Goal: Transaction & Acquisition: Purchase product/service

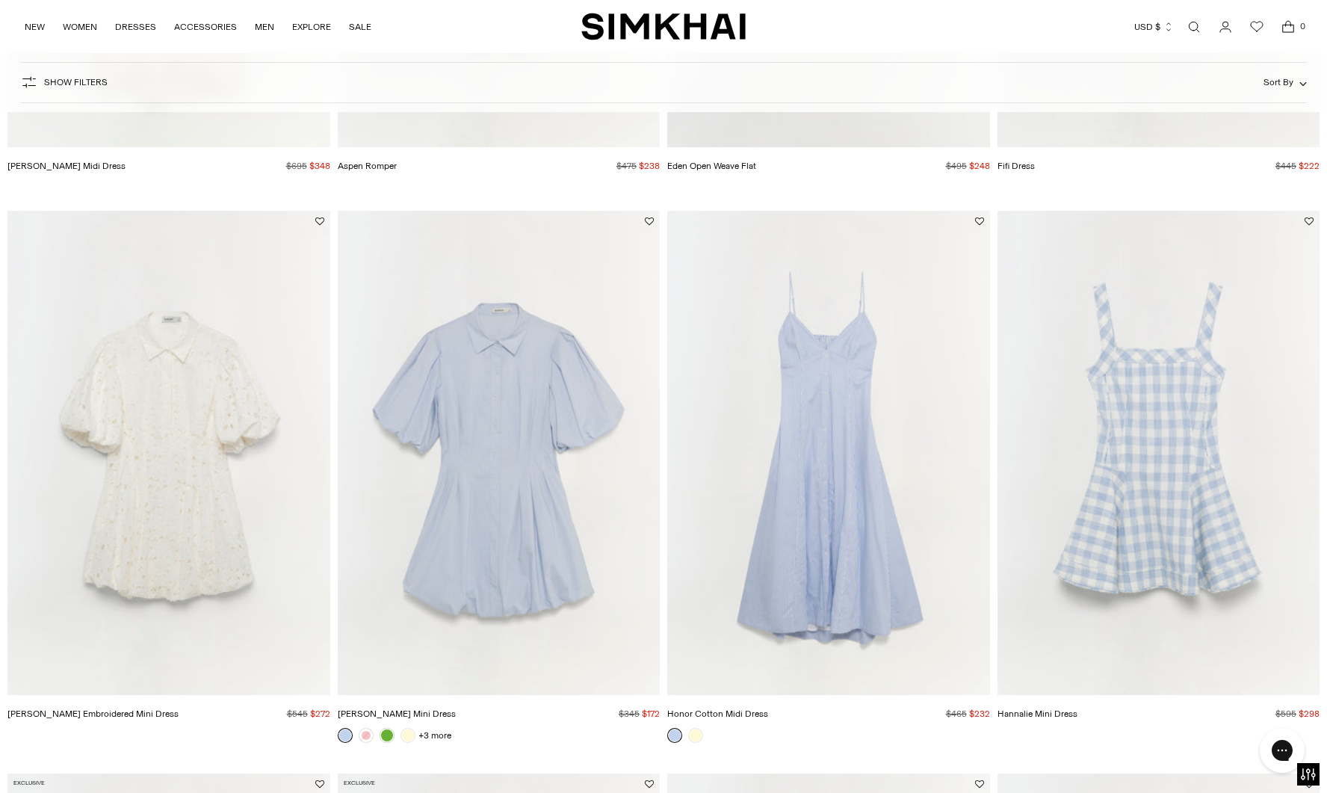
scroll to position [1209, 0]
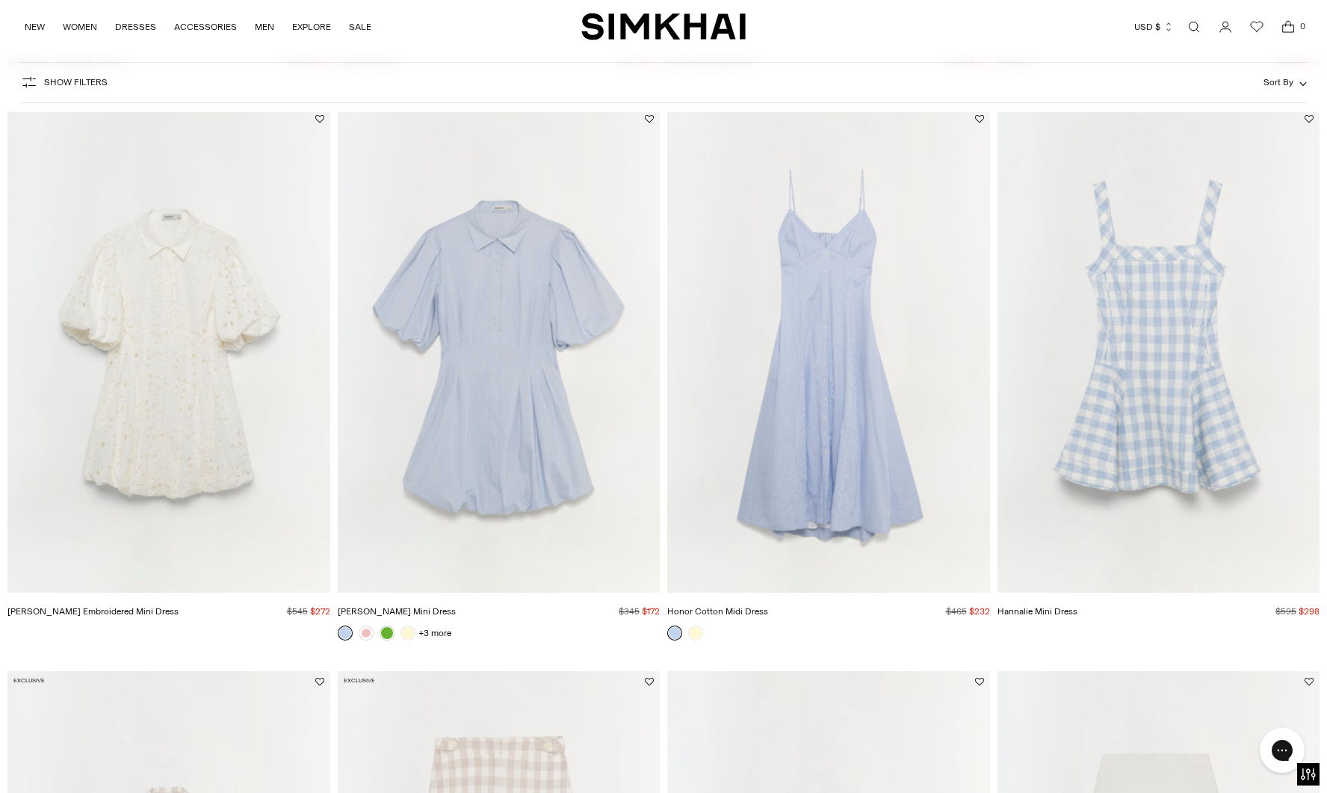
click at [0, 0] on img "Cleo Embroidered Mini Dress" at bounding box center [0, 0] width 0 height 0
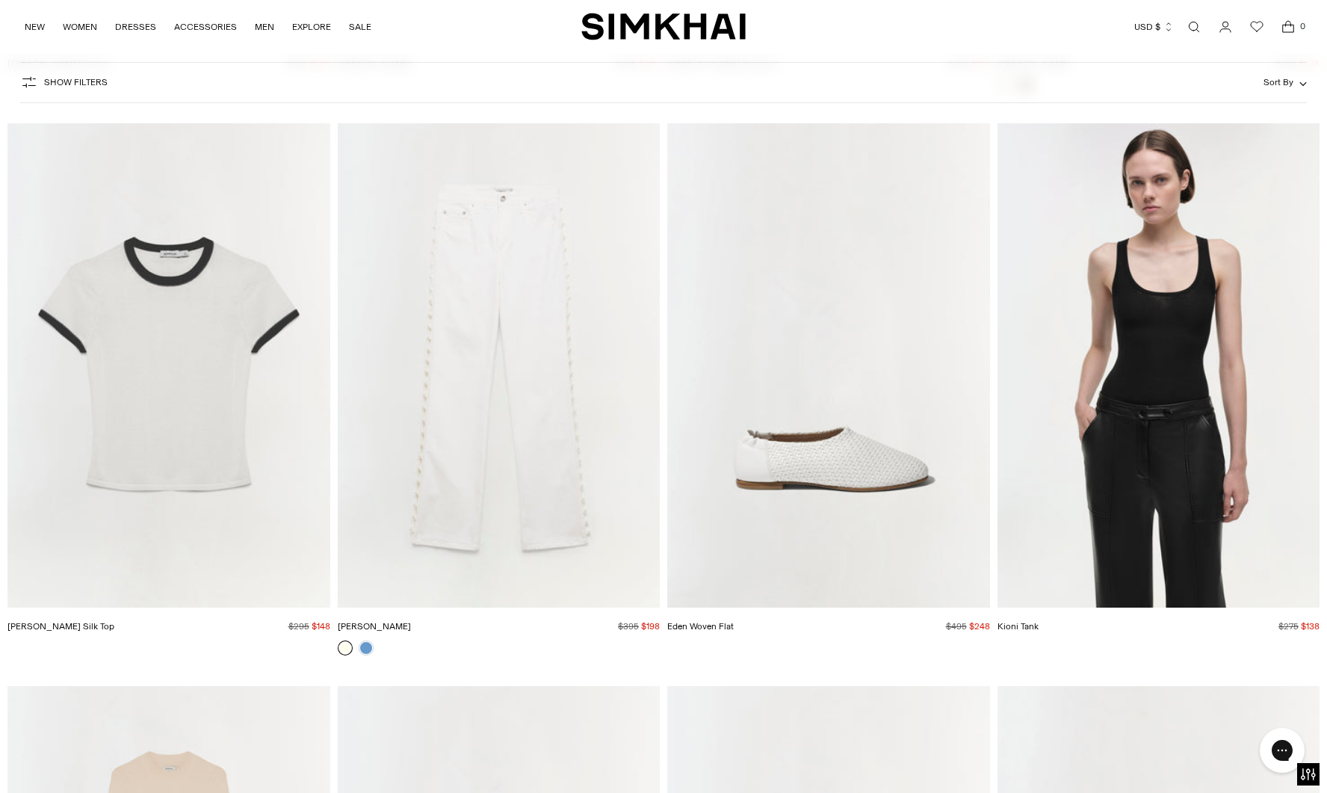
scroll to position [7938, 0]
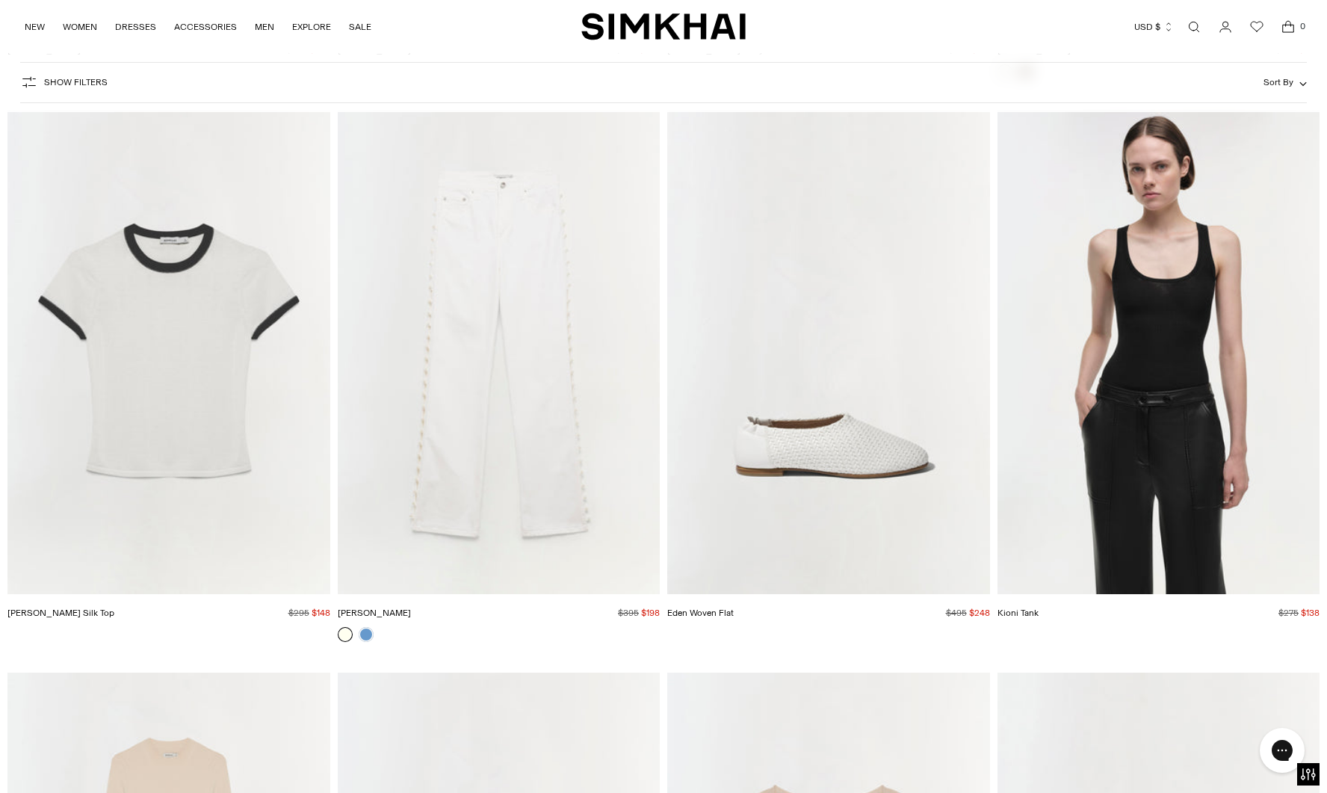
click at [0, 0] on img "Carmen Cotton Silk Top" at bounding box center [0, 0] width 0 height 0
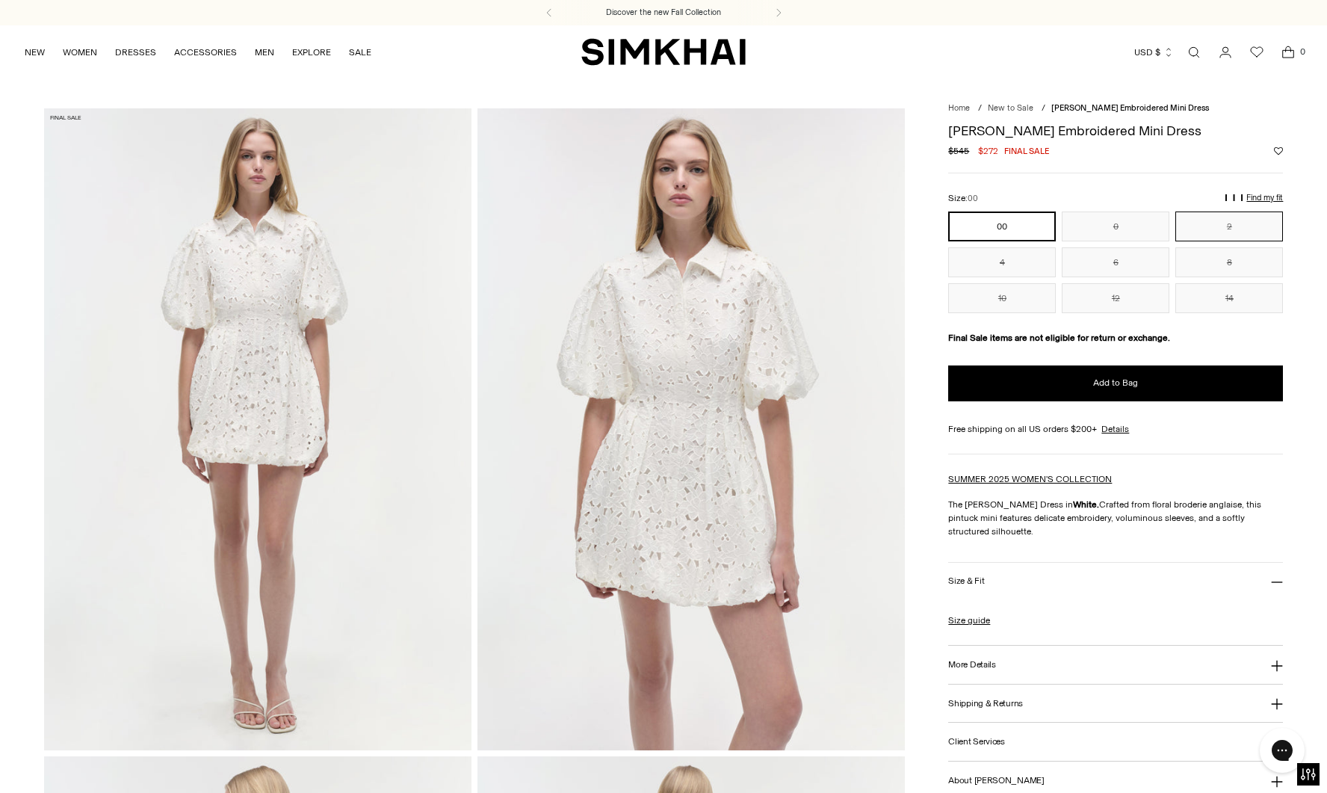
click at [1225, 226] on button "2" at bounding box center [1229, 226] width 108 height 30
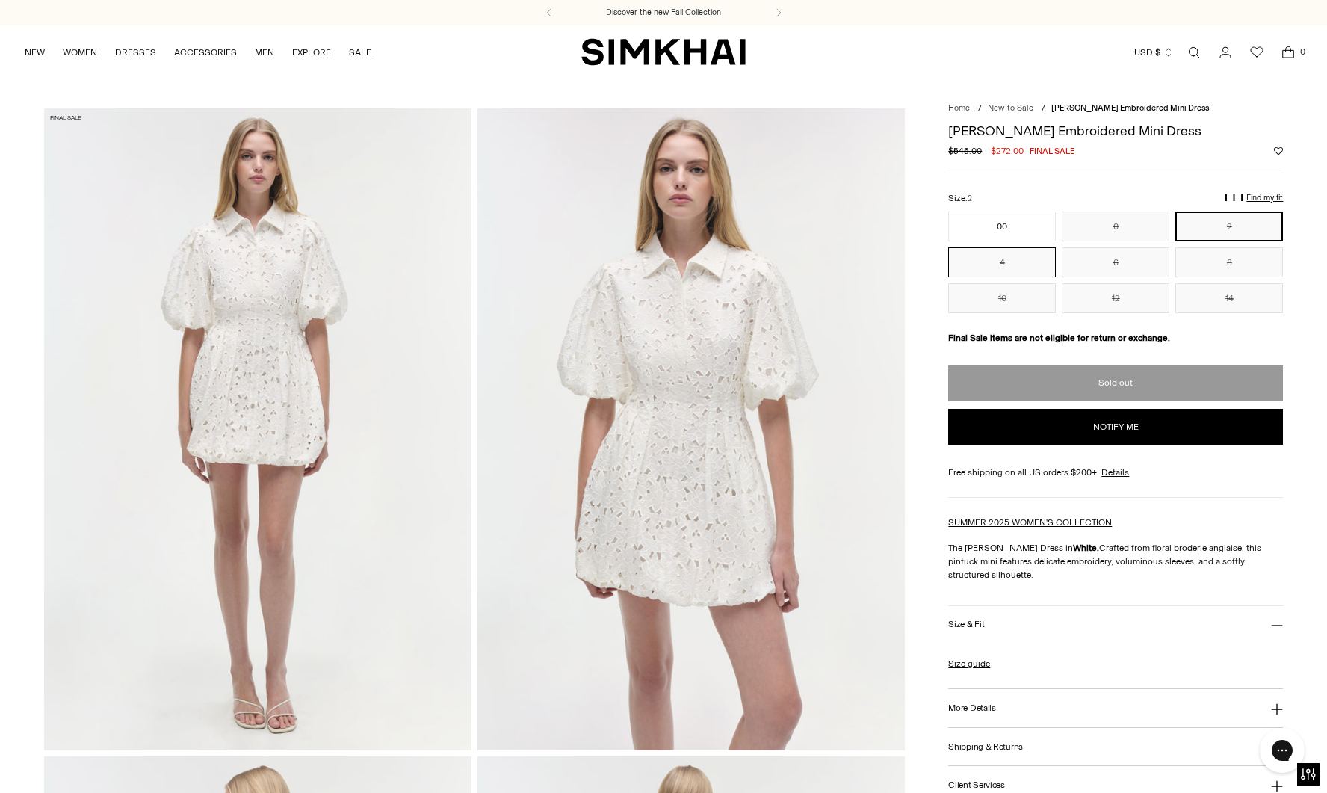
click at [998, 268] on button "4" at bounding box center [1002, 262] width 108 height 30
click at [1002, 256] on button "4" at bounding box center [1002, 262] width 108 height 30
click at [1115, 260] on button "6" at bounding box center [1116, 262] width 108 height 30
click at [994, 227] on button "00" at bounding box center [1002, 226] width 108 height 30
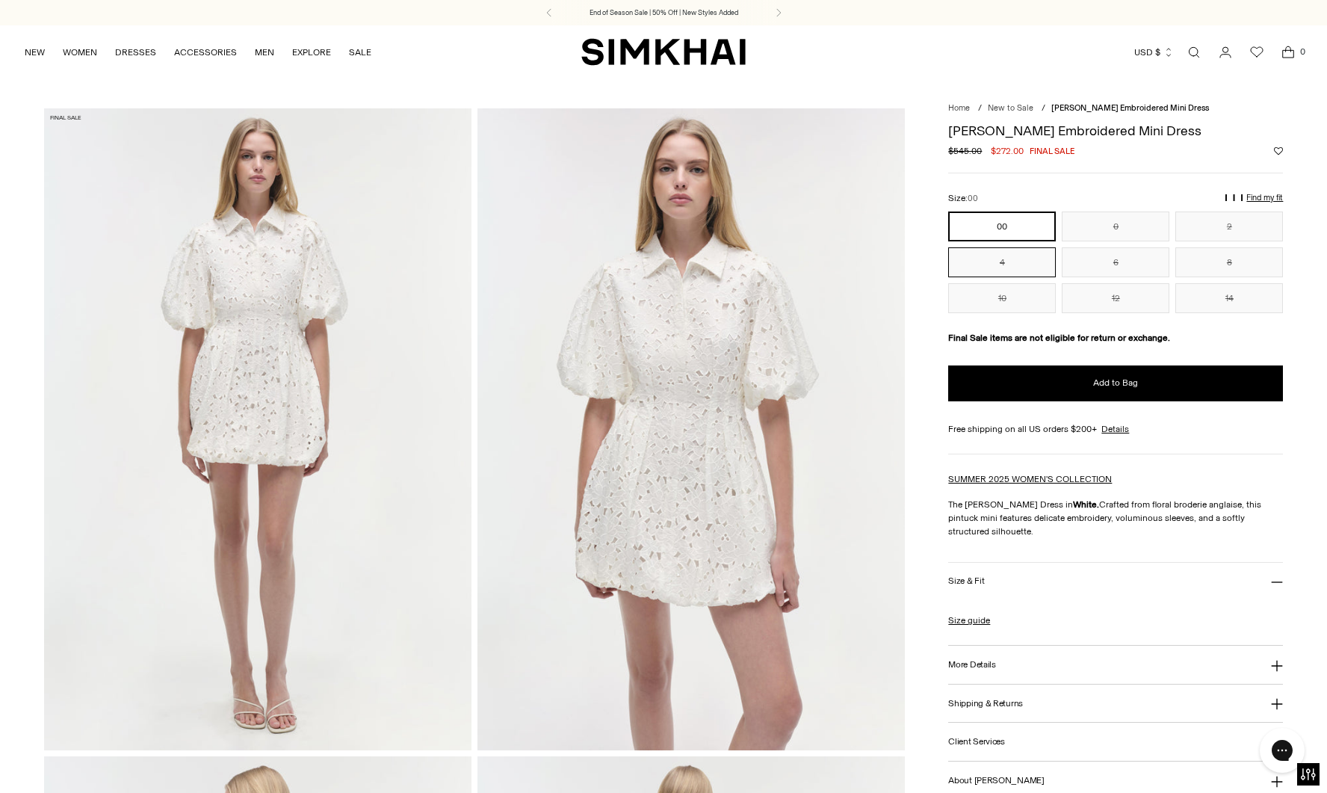
click at [1007, 262] on button "4" at bounding box center [1002, 262] width 108 height 30
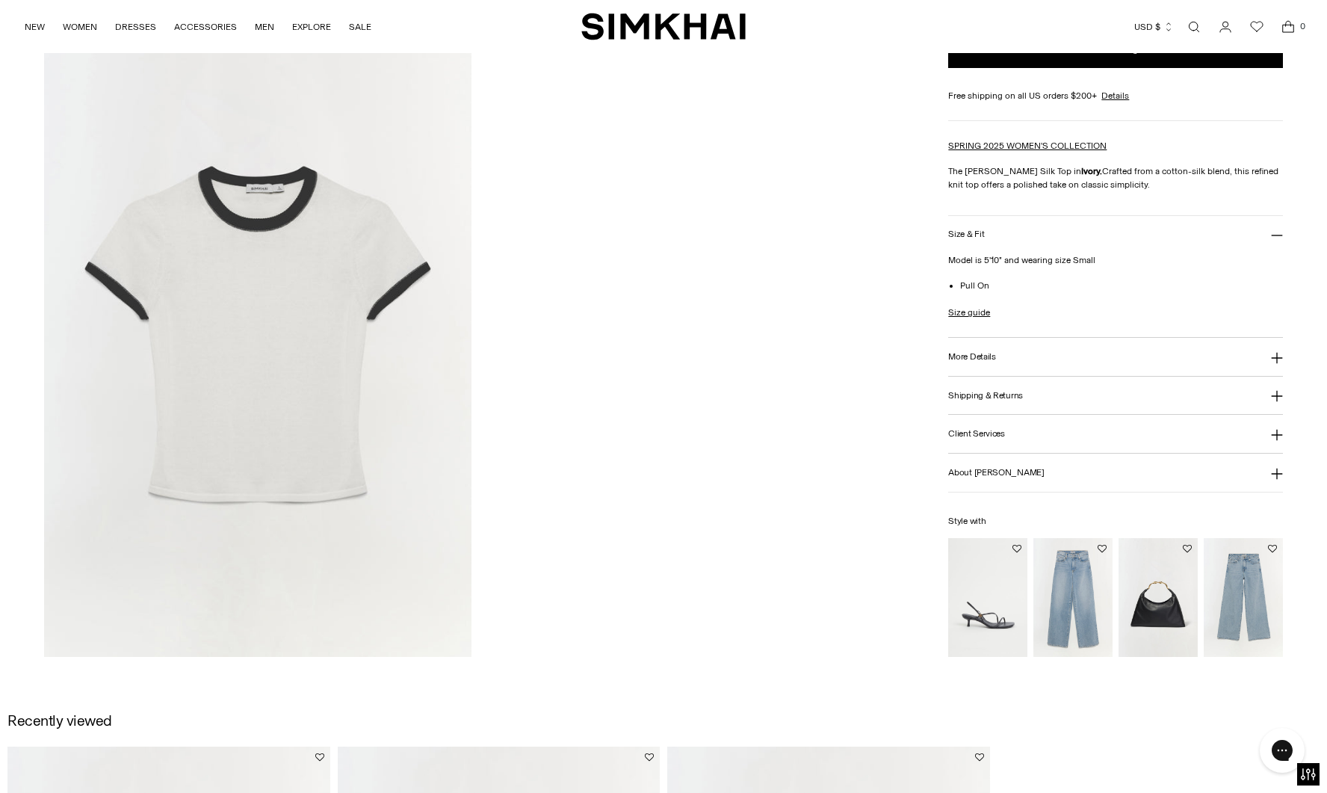
scroll to position [2047, 0]
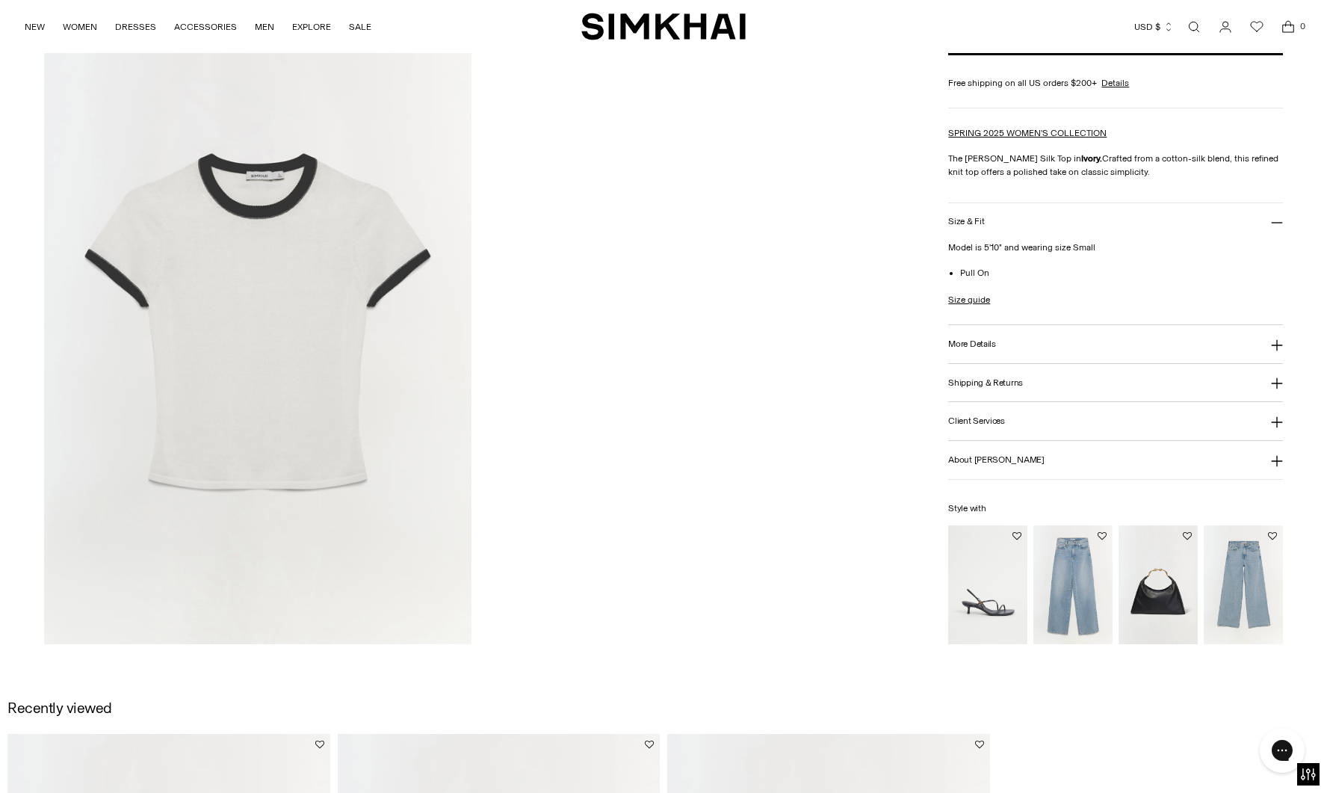
click at [292, 330] on img at bounding box center [257, 323] width 427 height 641
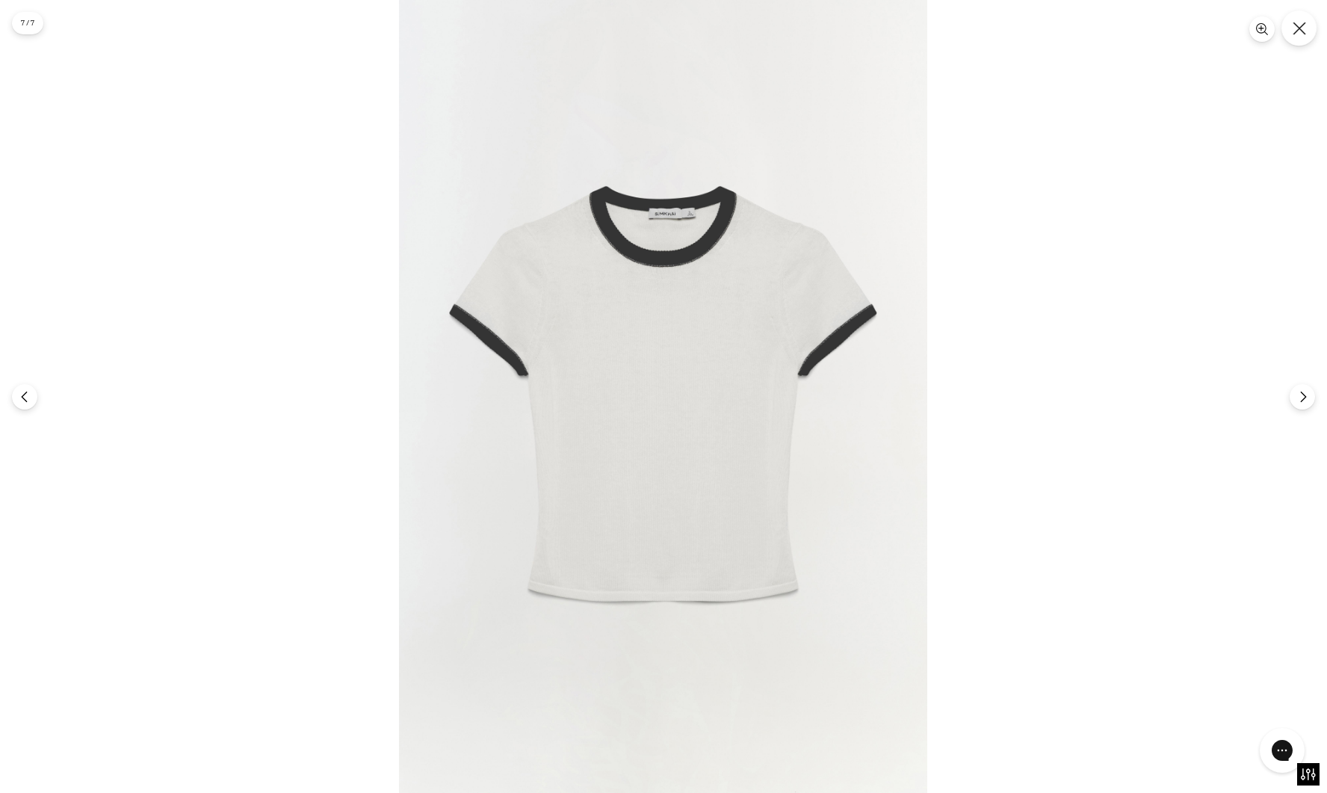
click at [1299, 33] on icon "Close" at bounding box center [1299, 28] width 13 height 13
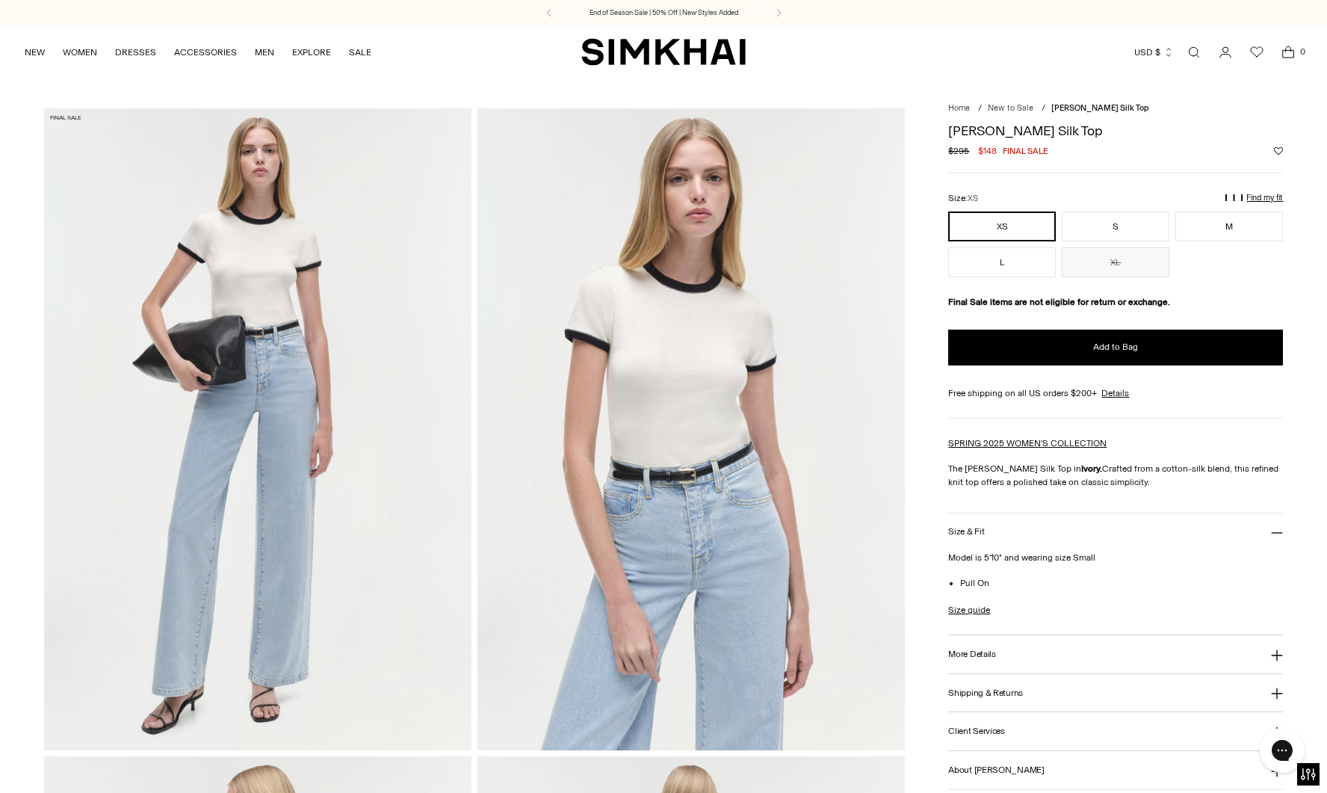
scroll to position [0, 0]
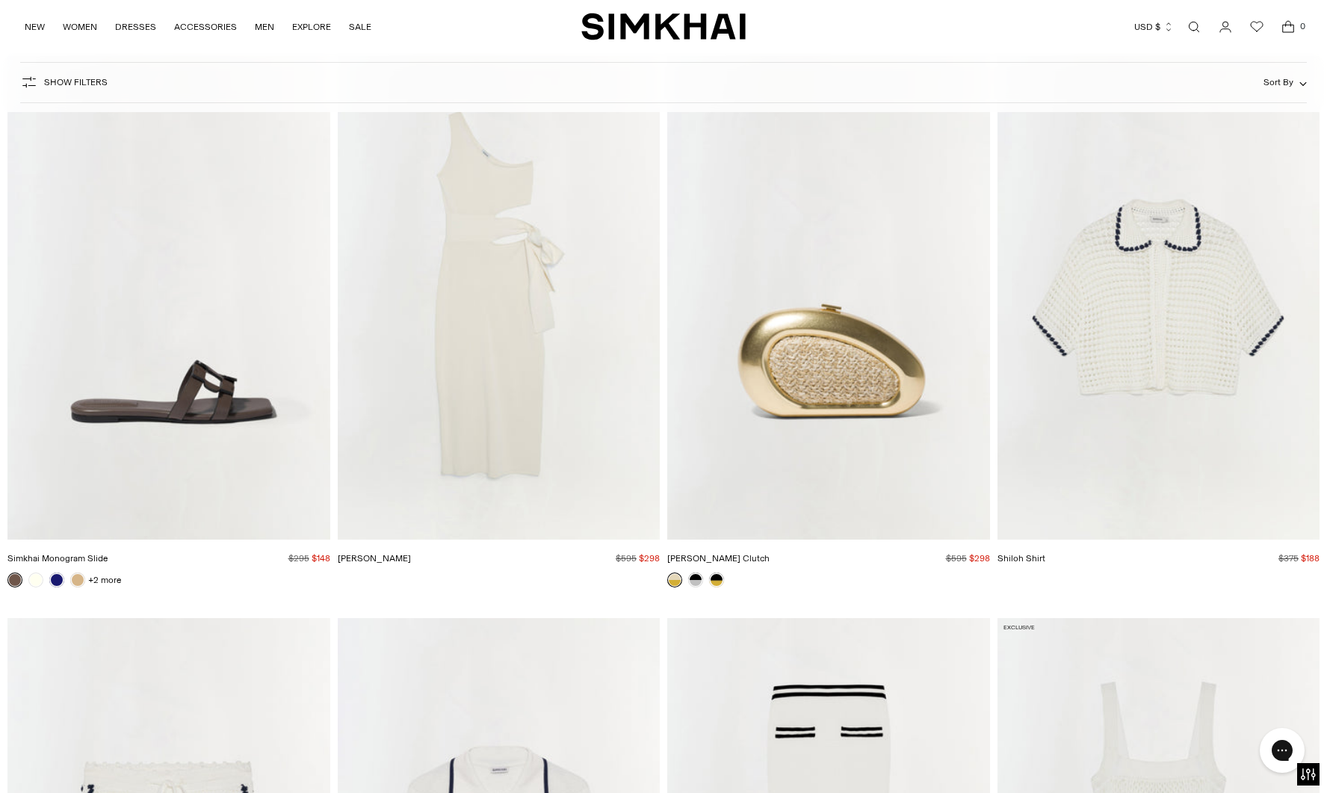
scroll to position [15809, 0]
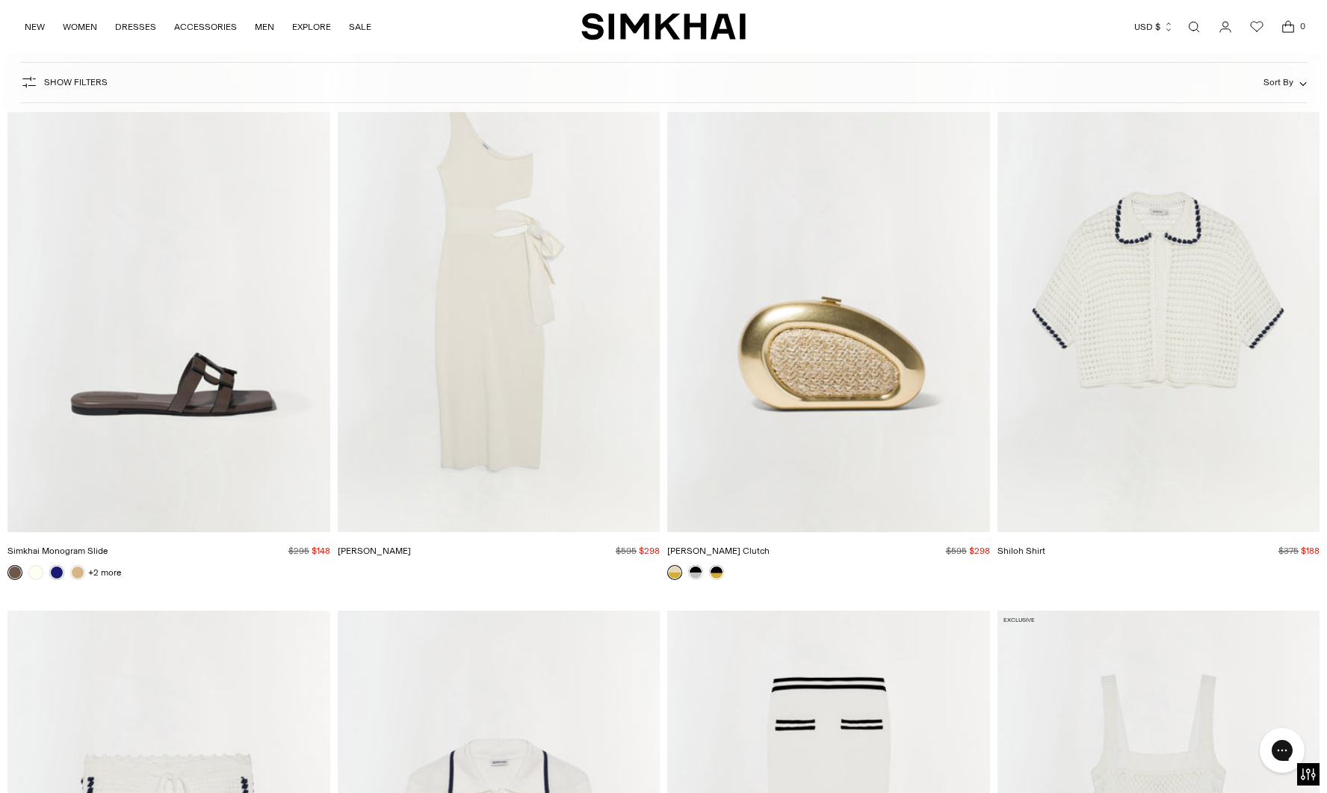
click at [0, 0] on img "Shiloh Shirt" at bounding box center [0, 0] width 0 height 0
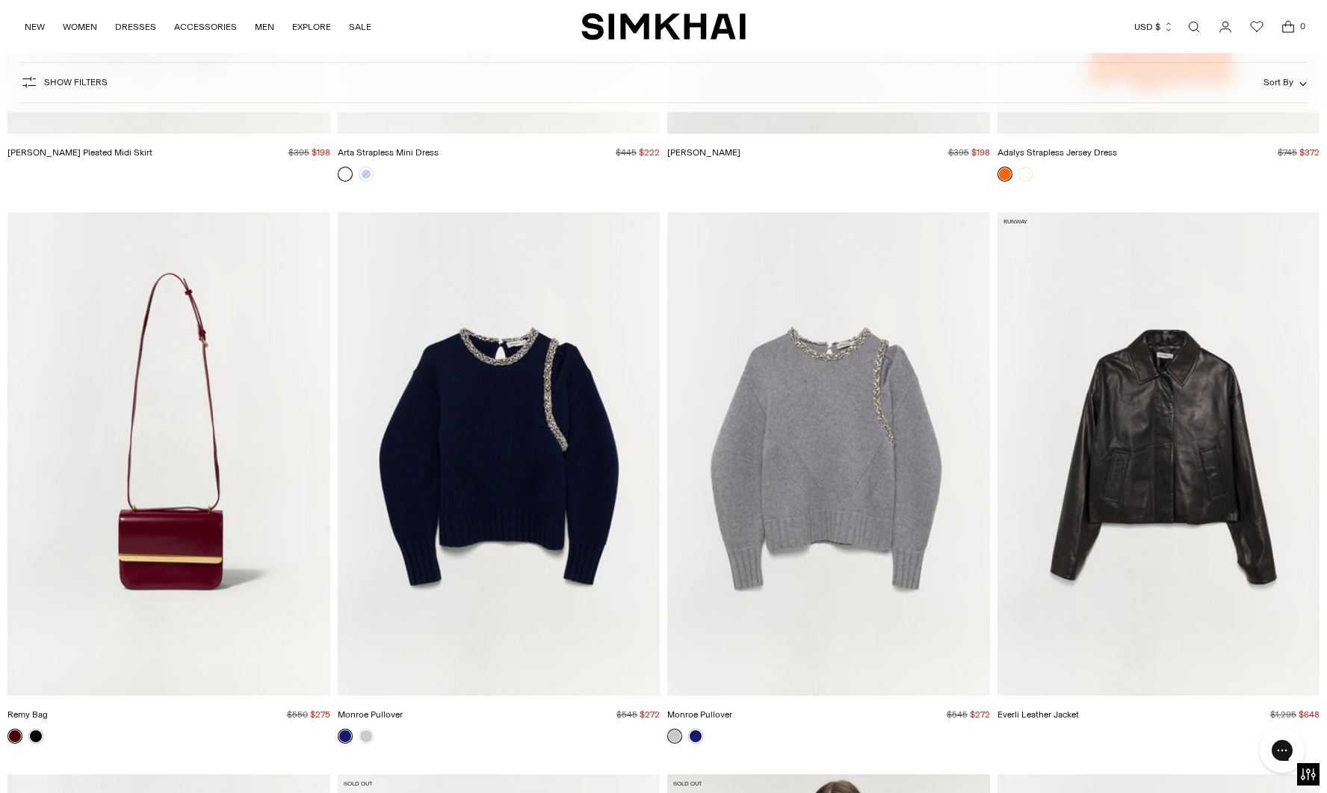
scroll to position [19577, 0]
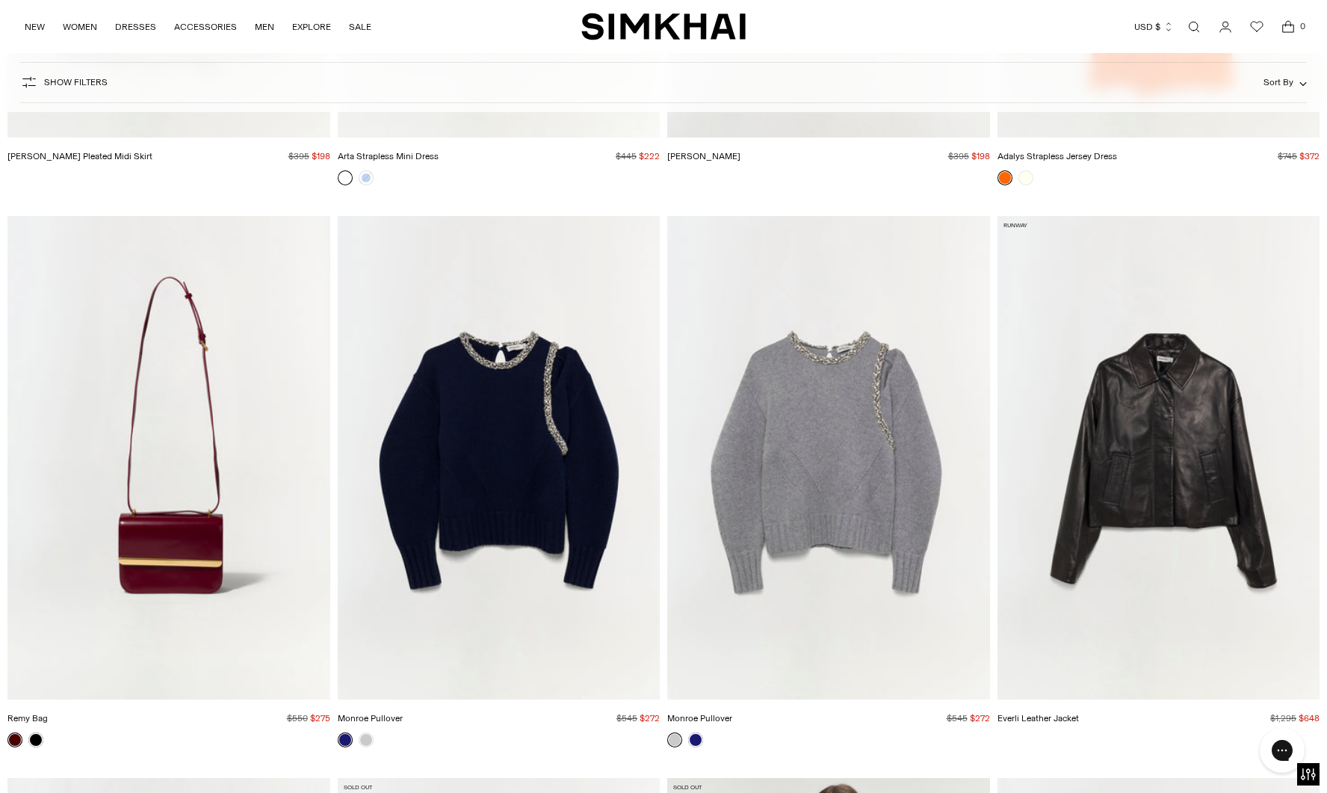
click at [0, 0] on img "Everli Leather Jacket" at bounding box center [0, 0] width 0 height 0
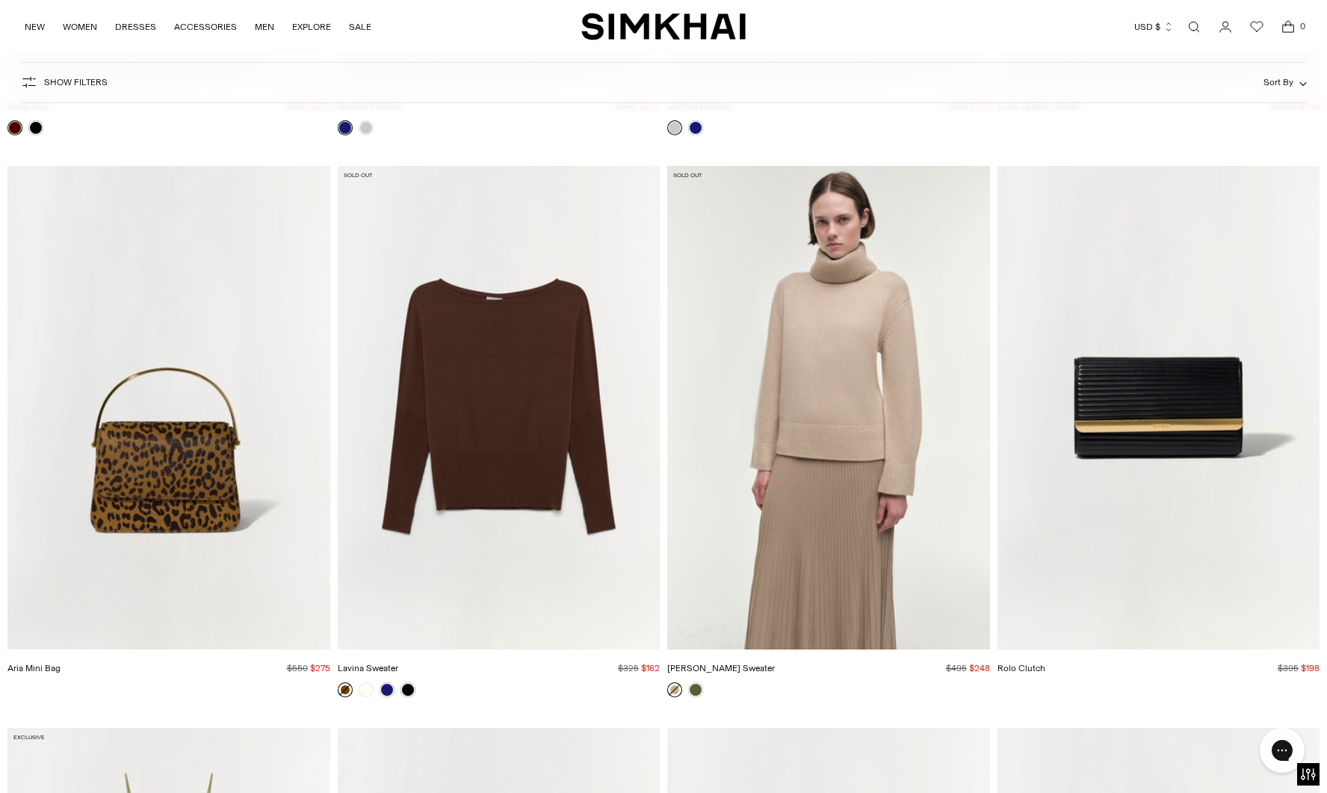
scroll to position [20193, 0]
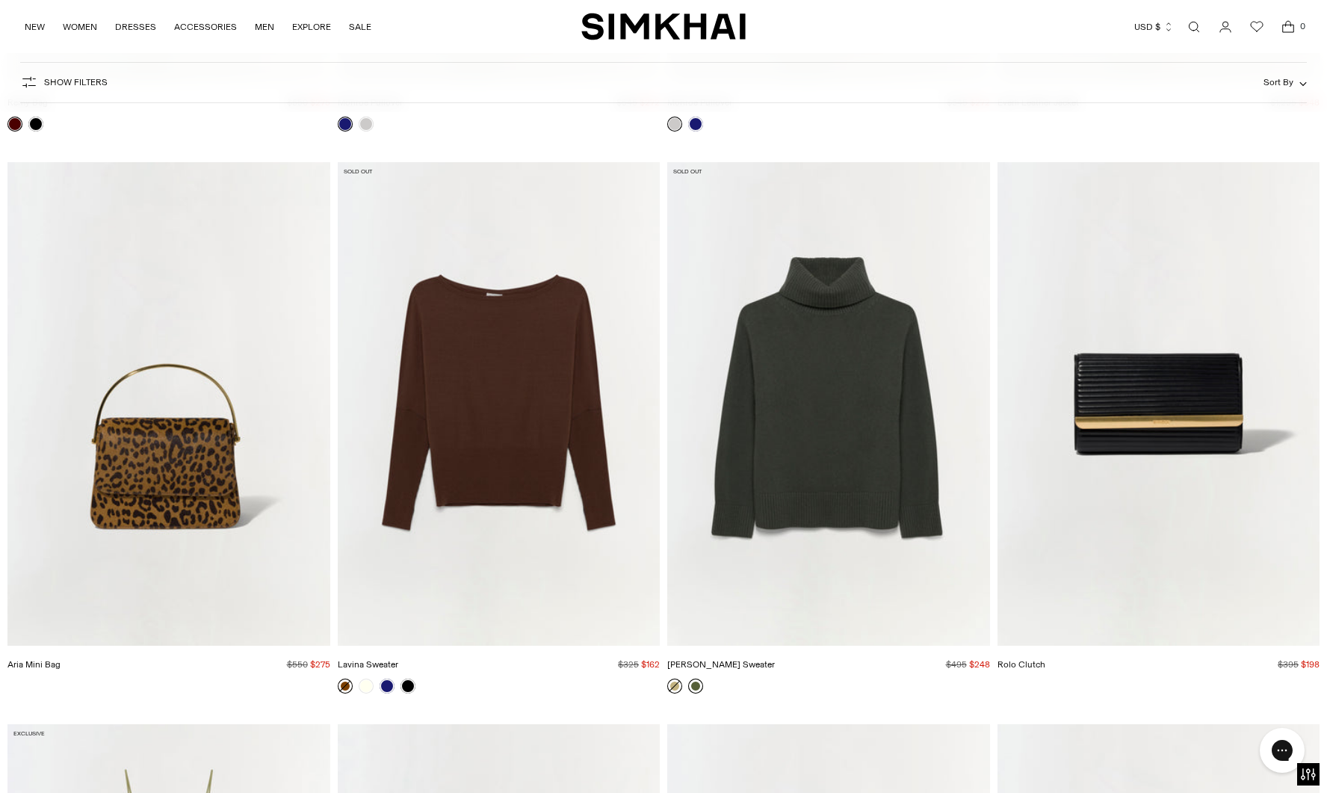
click at [696, 691] on link at bounding box center [695, 685] width 15 height 15
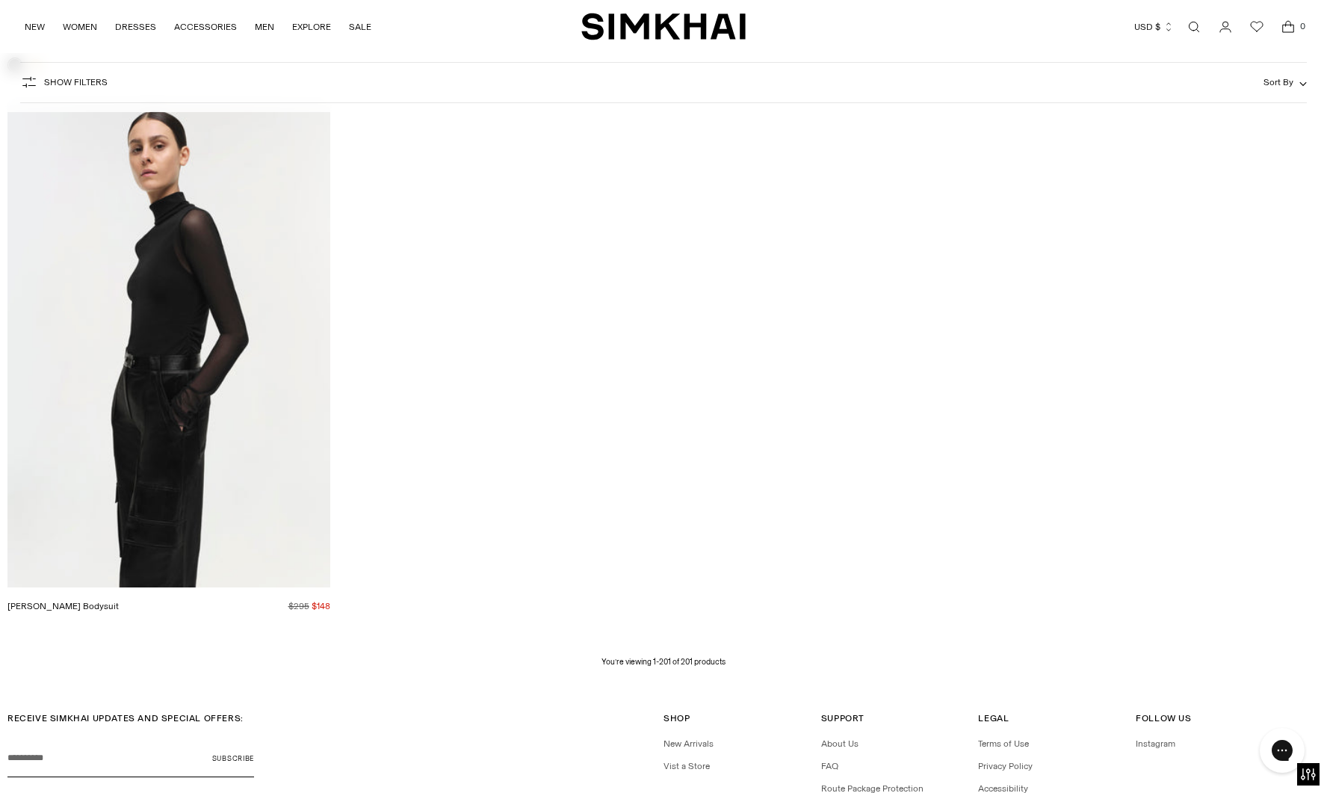
scroll to position [28054, 0]
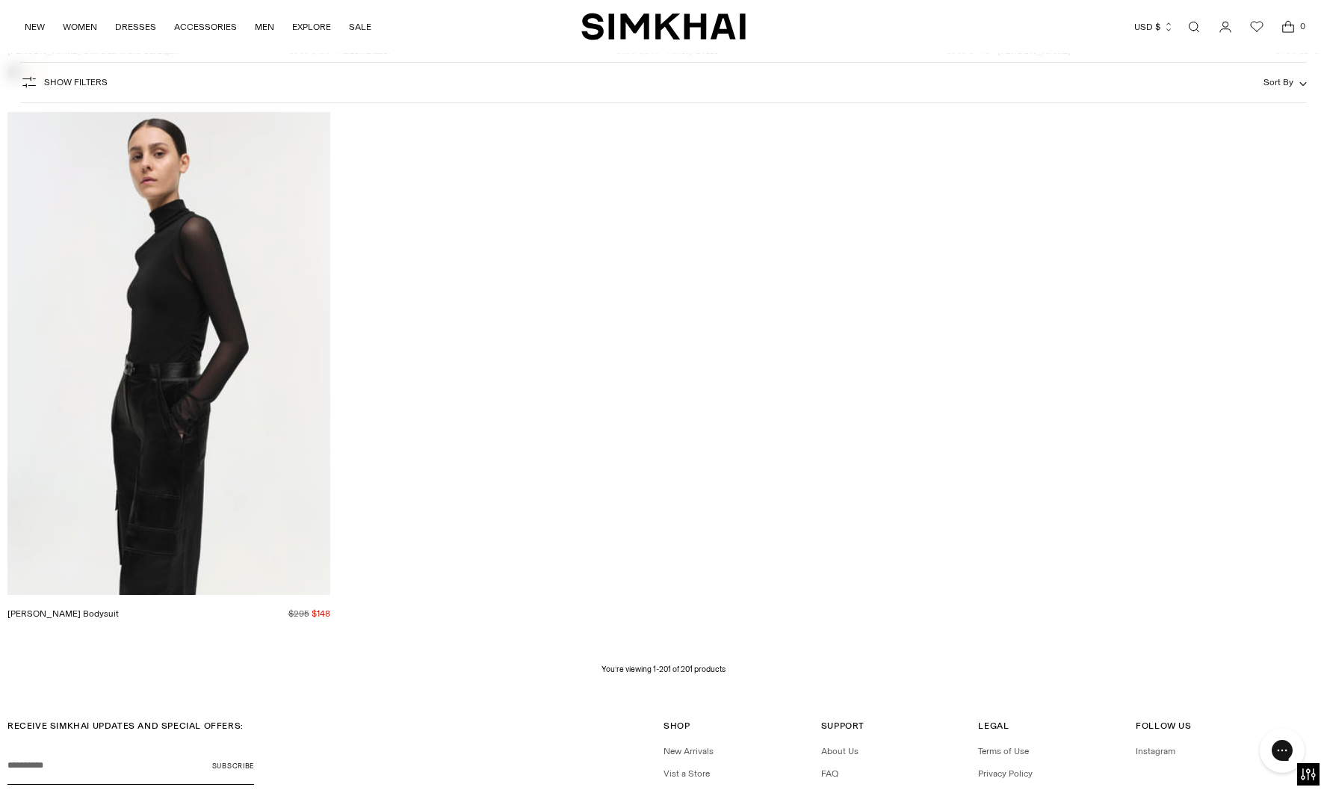
click at [0, 0] on img "Velora Bodysuit" at bounding box center [0, 0] width 0 height 0
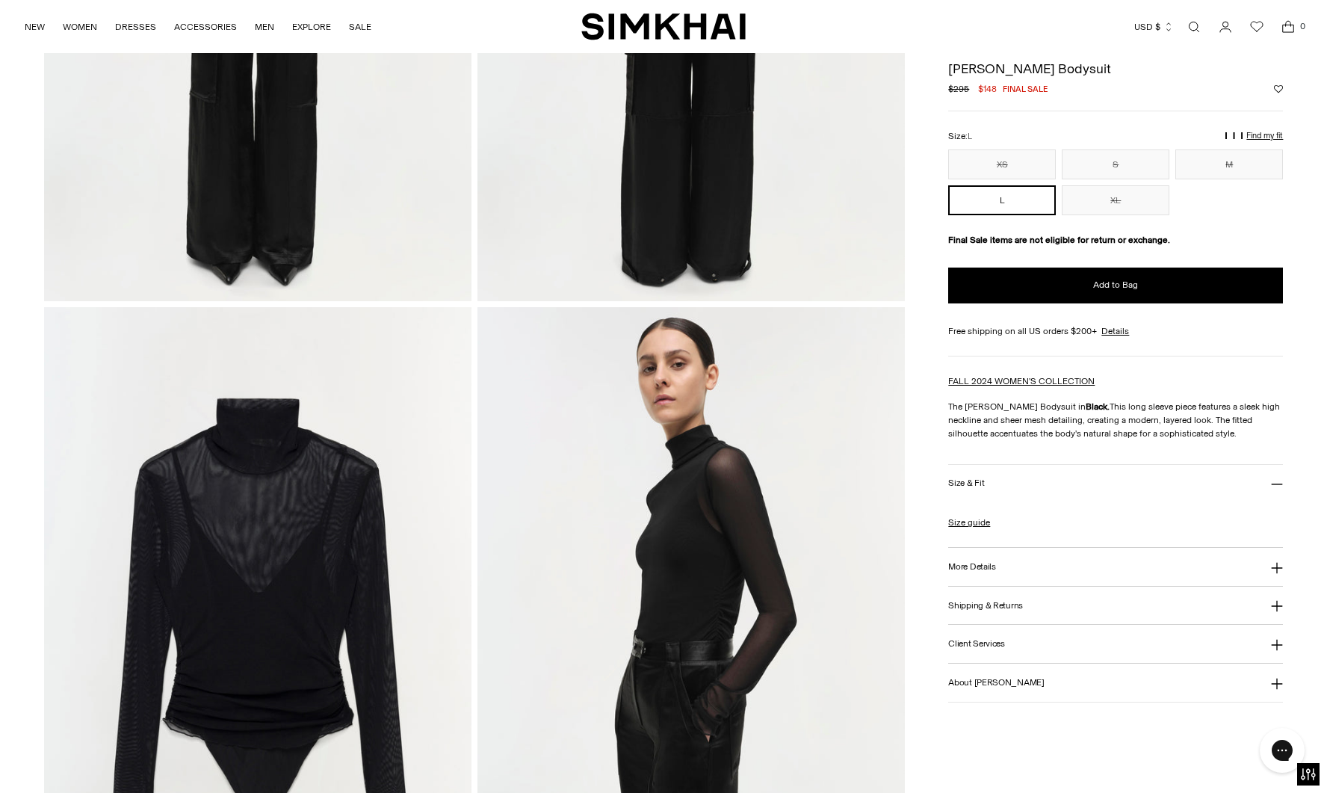
scroll to position [1093, 0]
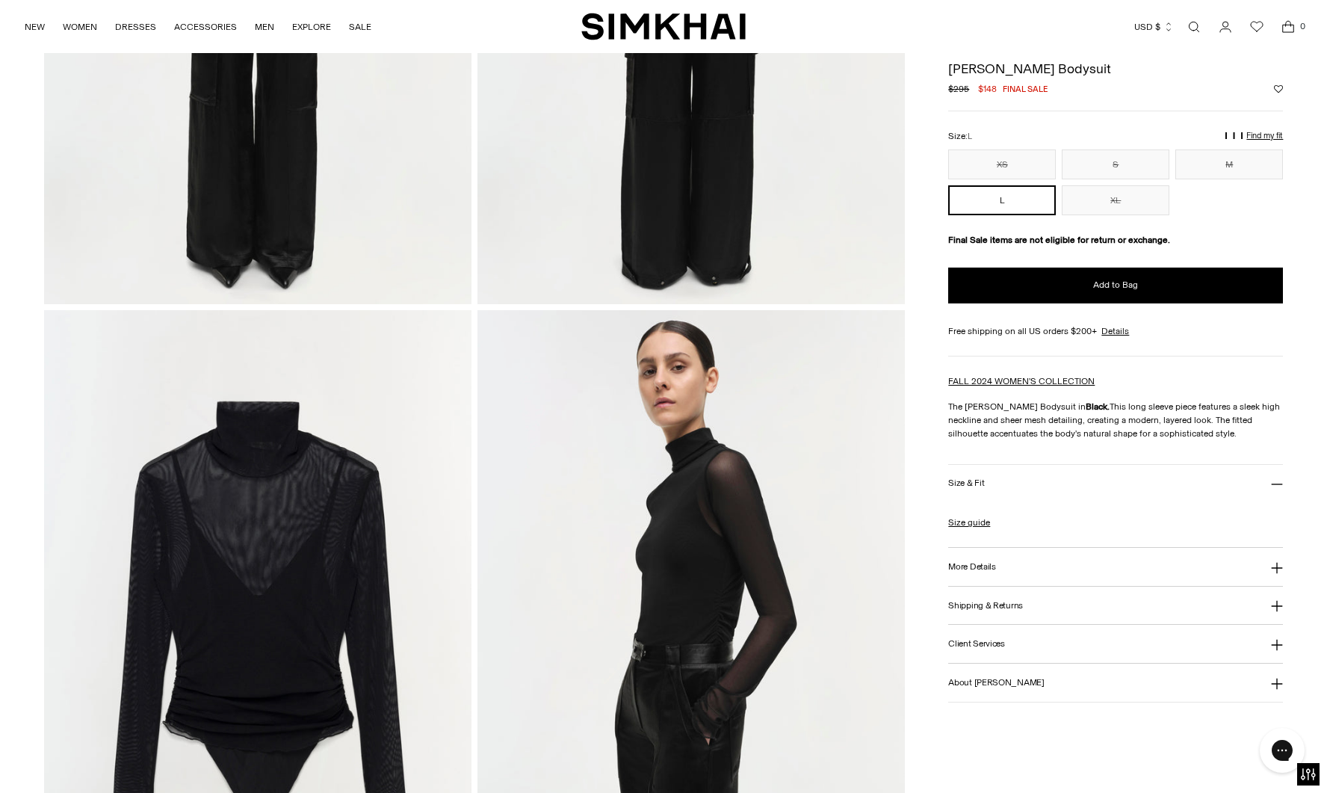
click at [971, 487] on h3 "Size & Fit" at bounding box center [966, 483] width 36 height 10
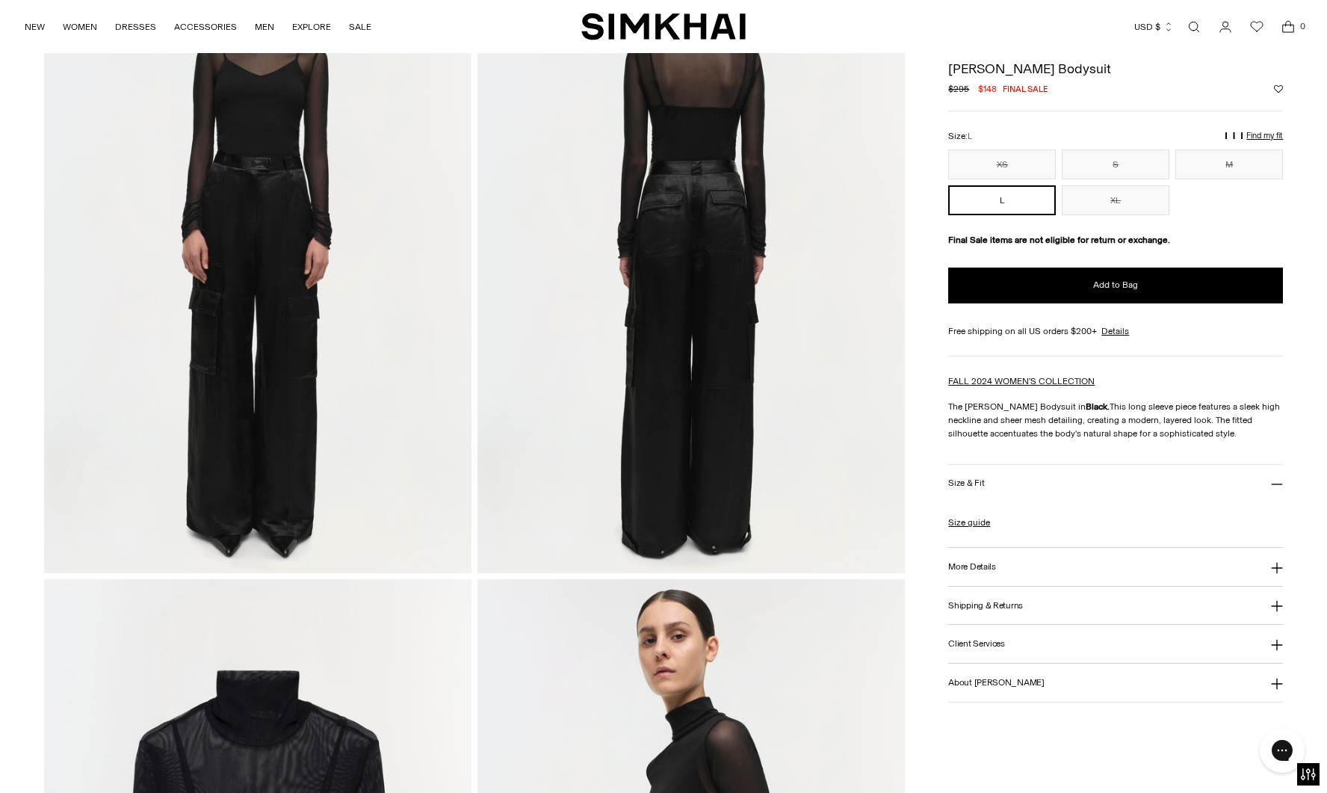
scroll to position [816, 0]
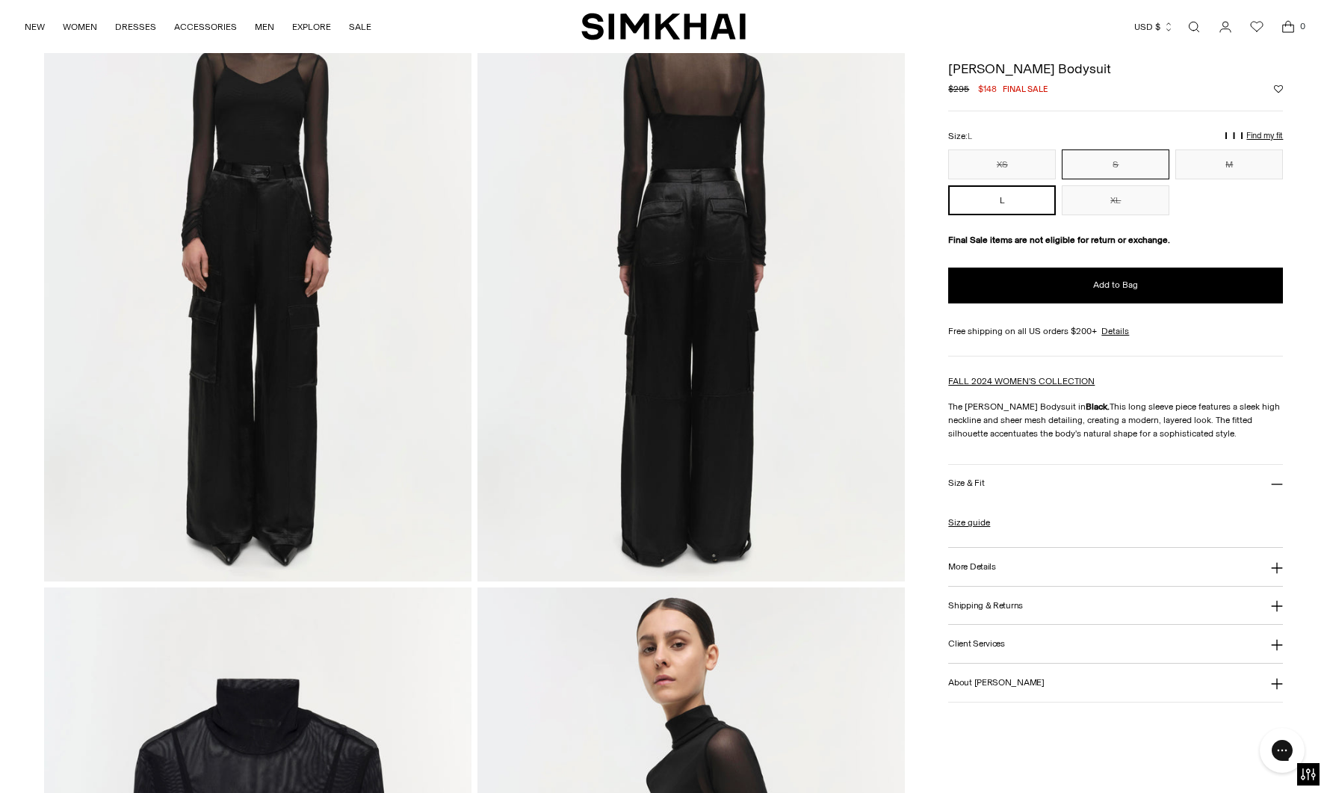
click at [1122, 168] on button "S" at bounding box center [1116, 164] width 108 height 30
